Goal: Task Accomplishment & Management: Use online tool/utility

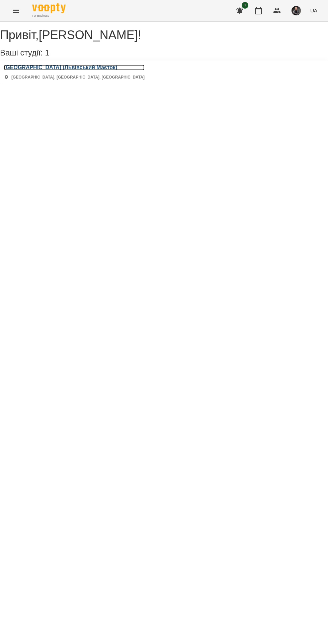
click at [46, 71] on h3 "[GEOGRAPHIC_DATA] (Львівський Маєток)" at bounding box center [74, 68] width 140 height 6
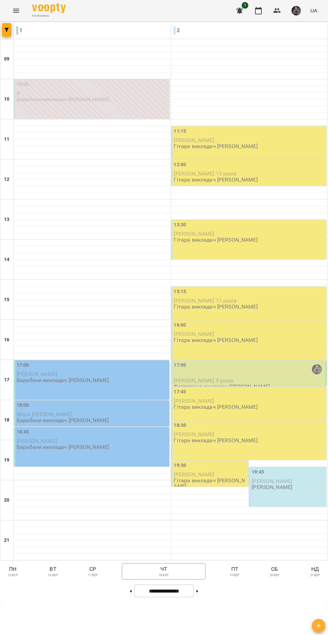
click at [270, 574] on p "сб" at bounding box center [274, 570] width 17 height 8
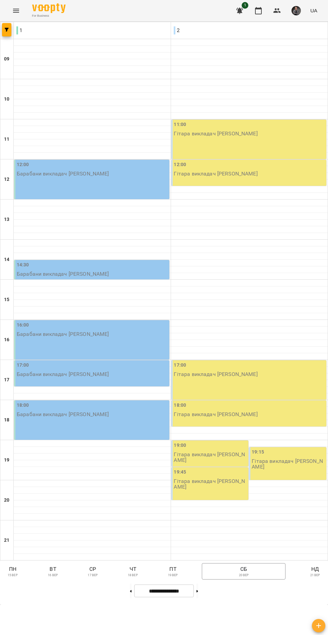
click at [124, 580] on button "чт 18 вер" at bounding box center [133, 572] width 22 height 16
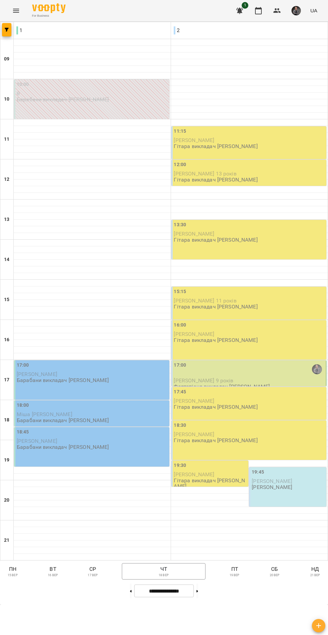
click at [266, 580] on button "[DATE]" at bounding box center [274, 572] width 22 height 16
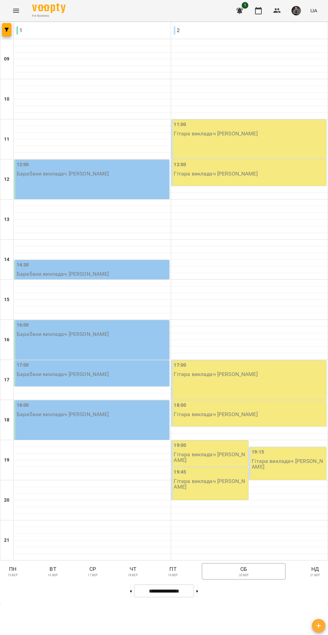
click at [130, 593] on icon at bounding box center [131, 591] width 2 height 2
type input "**********"
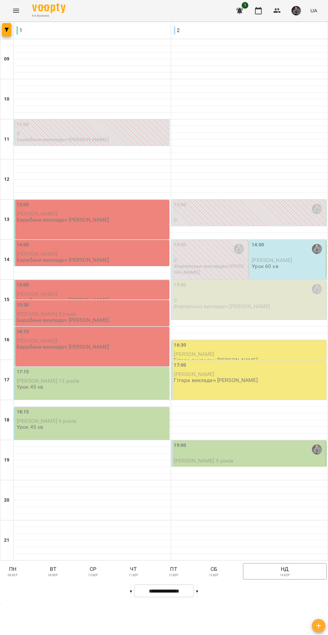
click at [212, 578] on p "13 вер" at bounding box center [214, 576] width 10 height 5
